Goal: Information Seeking & Learning: Learn about a topic

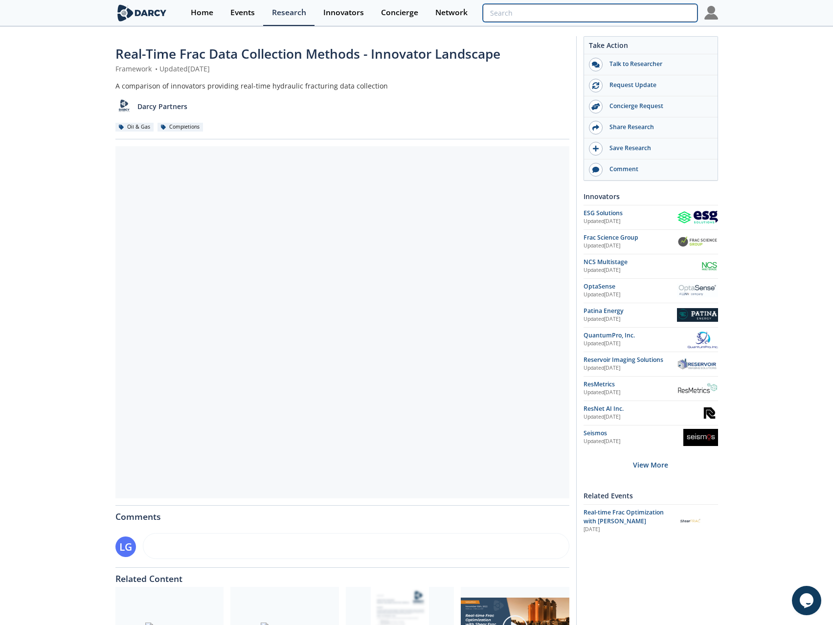
click at [659, 15] on input "search" at bounding box center [590, 13] width 214 height 18
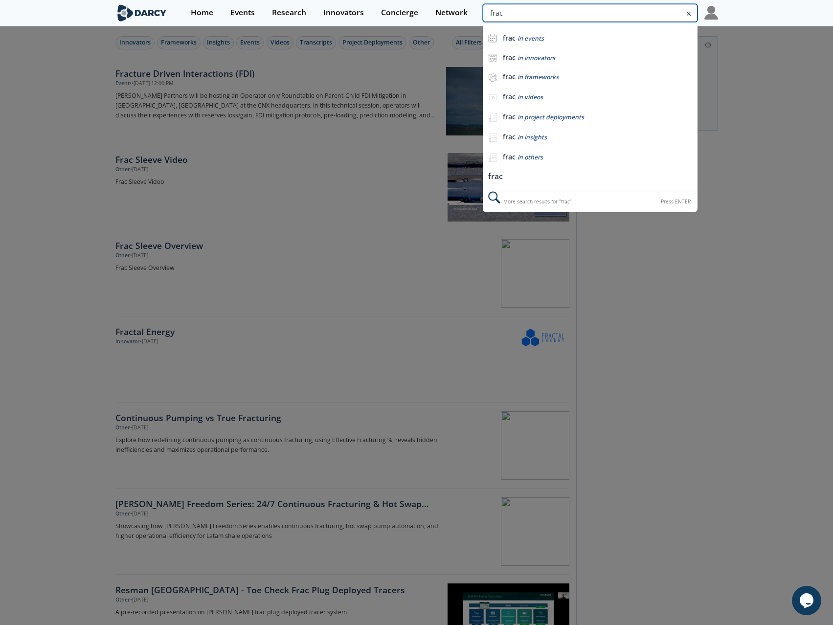
drag, startPoint x: 640, startPoint y: 17, endPoint x: 618, endPoint y: 16, distance: 22.6
click at [618, 16] on input "frac" at bounding box center [590, 13] width 214 height 18
type input "f"
type input "proppant"
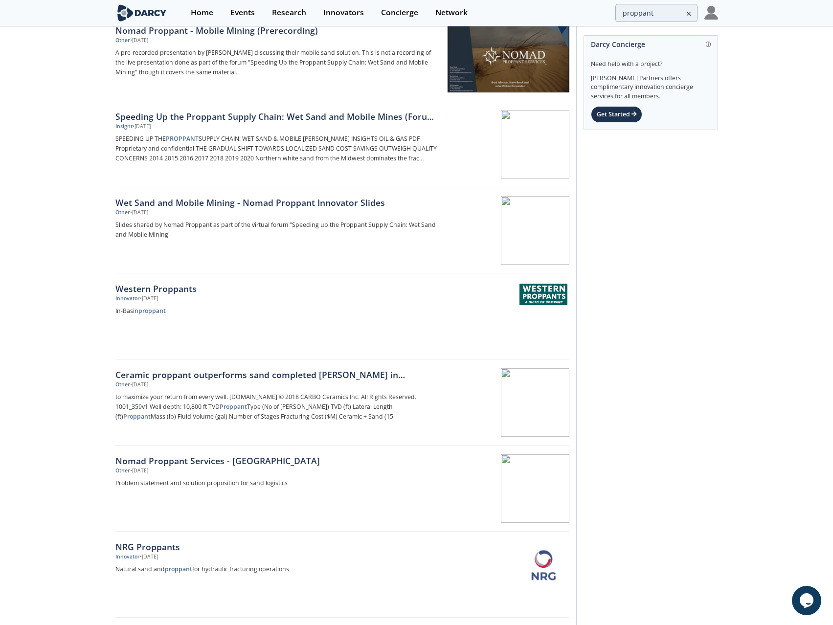
scroll to position [1216, 0]
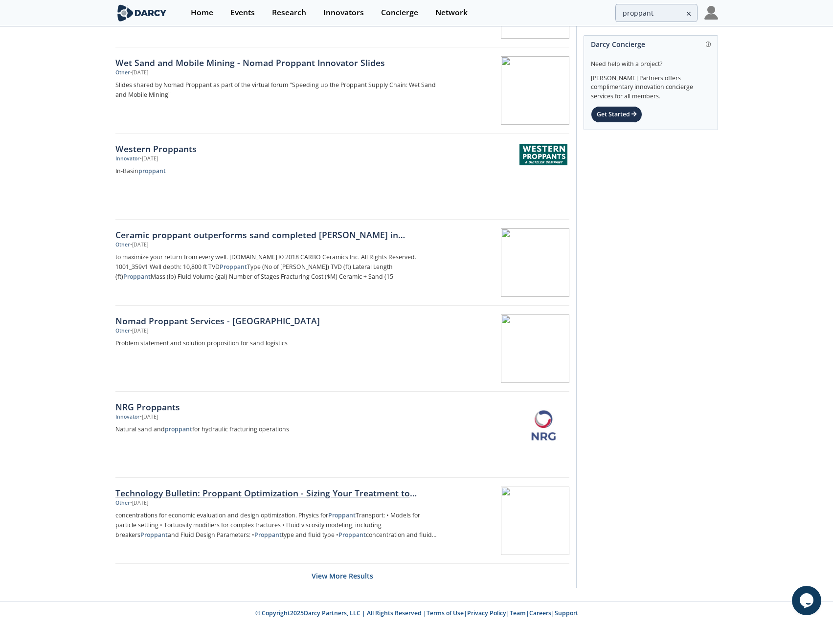
click at [341, 493] on div "Technology Bulletin: Proppant Optimization - Sizing Your Treatment to Maximize …" at bounding box center [277, 493] width 324 height 13
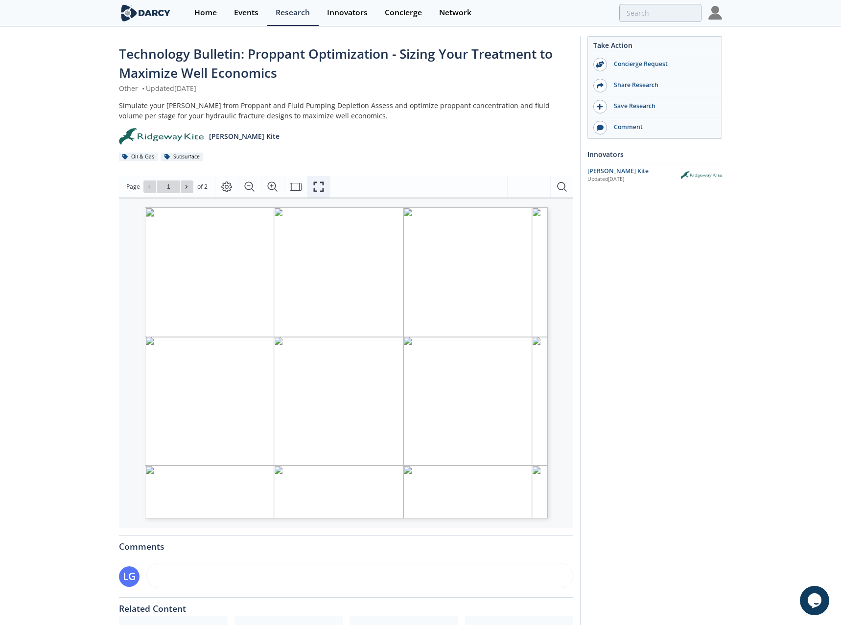
click at [321, 186] on icon "Fullscreen" at bounding box center [319, 187] width 12 height 12
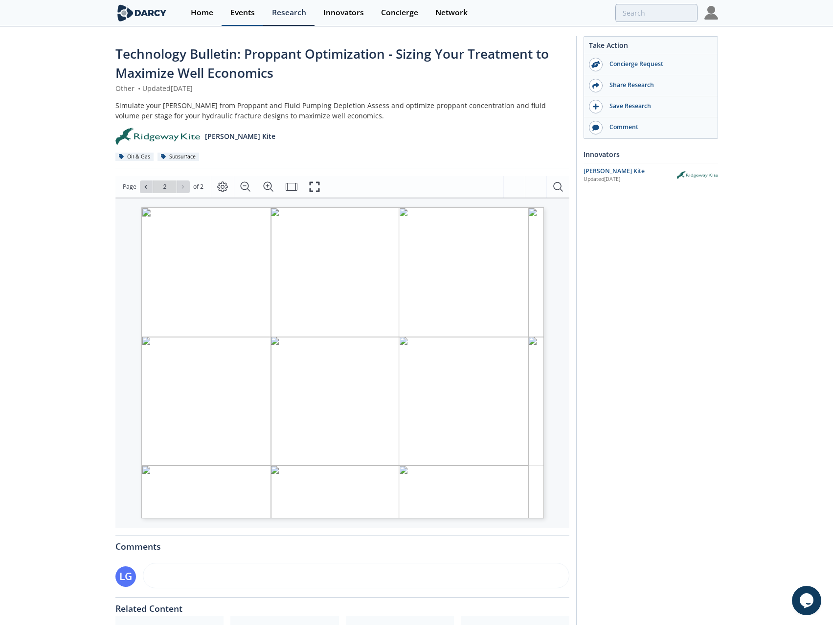
type input "proppant"
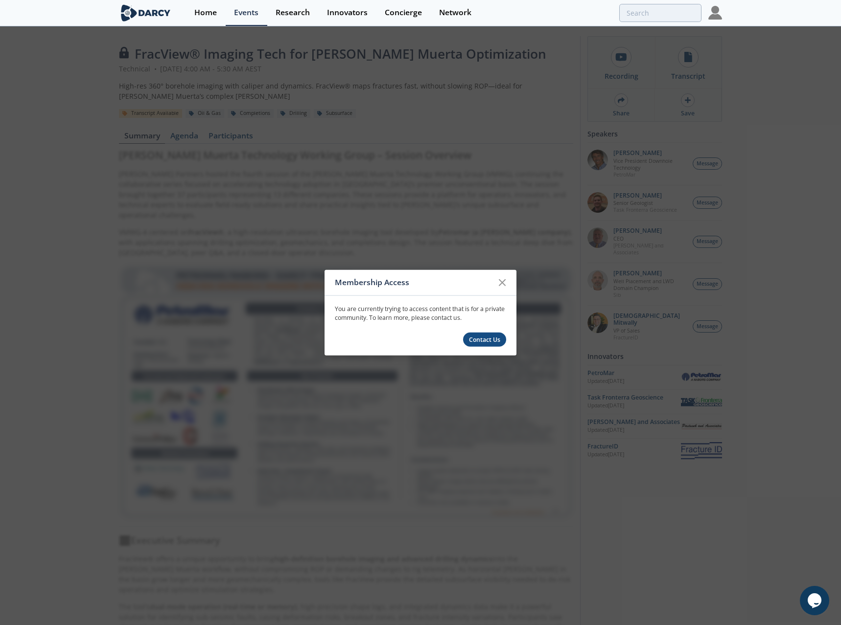
drag, startPoint x: 499, startPoint y: 282, endPoint x: 608, endPoint y: 127, distance: 190.3
click at [499, 282] on icon at bounding box center [502, 283] width 12 height 12
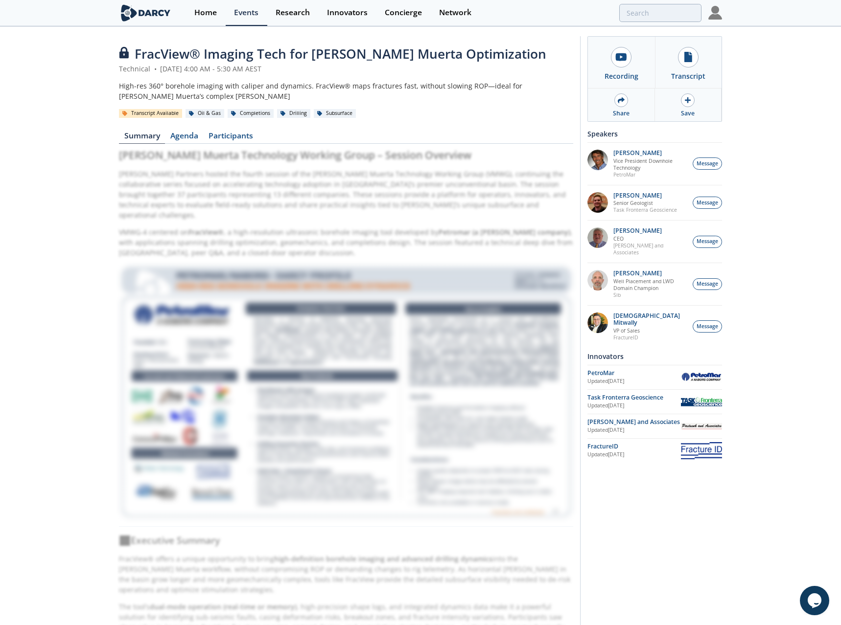
click at [717, 20] on img at bounding box center [715, 13] width 14 height 14
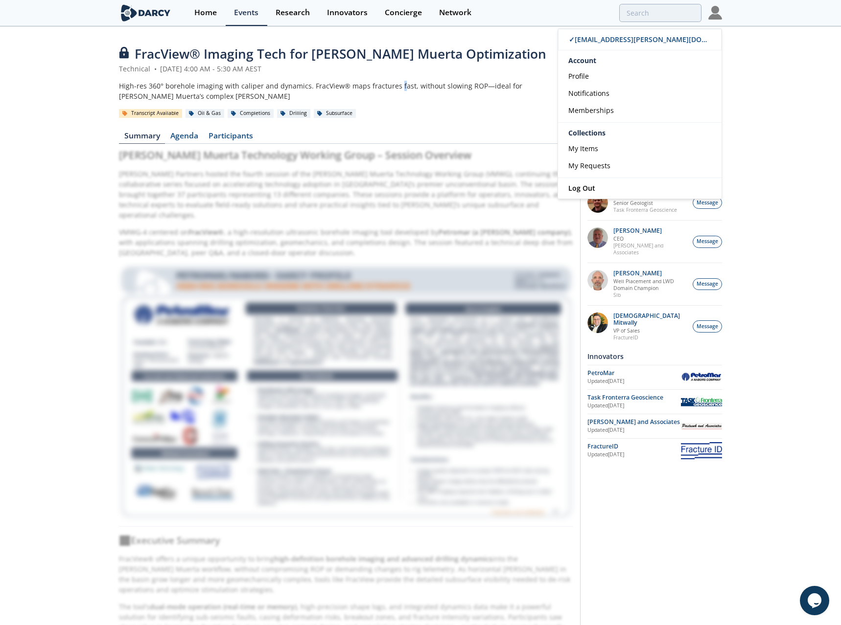
click at [396, 87] on div "High-res 360° borehole imaging with caliper and dynamics. FracView® maps fractu…" at bounding box center [346, 91] width 454 height 21
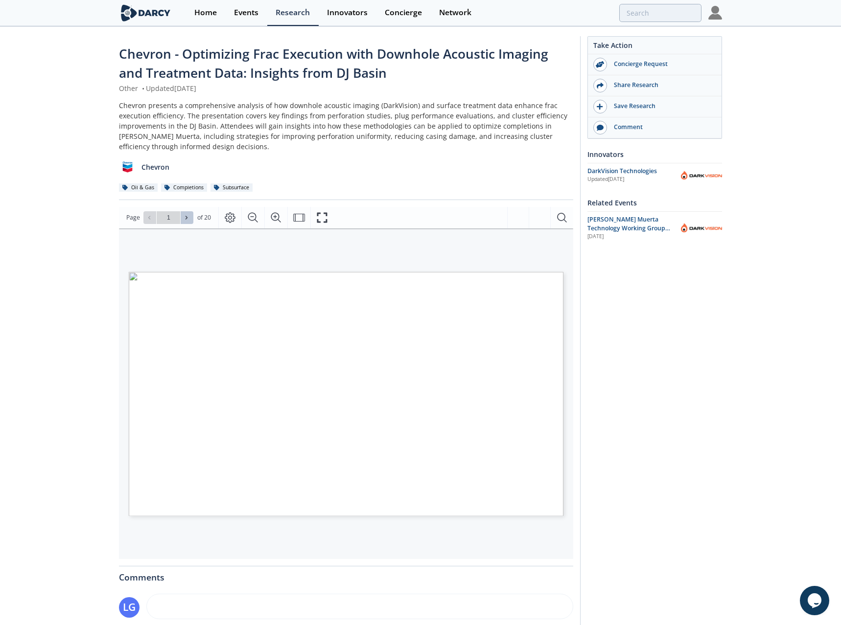
click at [182, 218] on button at bounding box center [187, 217] width 13 height 13
type input "2"
click at [182, 218] on button at bounding box center [187, 217] width 13 height 13
type input "3"
click at [319, 216] on icon "Fullscreen" at bounding box center [322, 218] width 12 height 12
